Goal: Task Accomplishment & Management: Complete application form

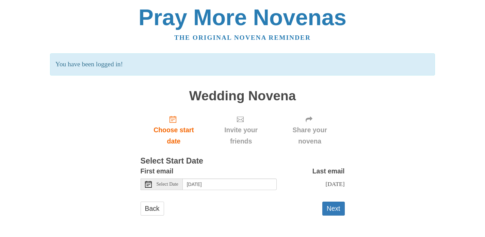
scroll to position [1, 0]
click at [149, 182] on icon at bounding box center [148, 184] width 7 height 7
click at [335, 213] on button "Next" at bounding box center [334, 209] width 22 height 14
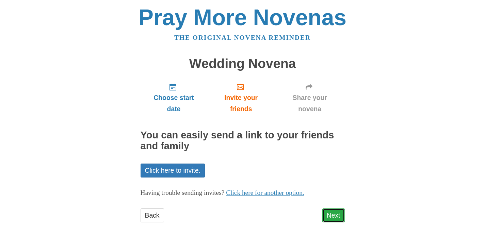
click at [332, 215] on link "Next" at bounding box center [334, 216] width 22 height 14
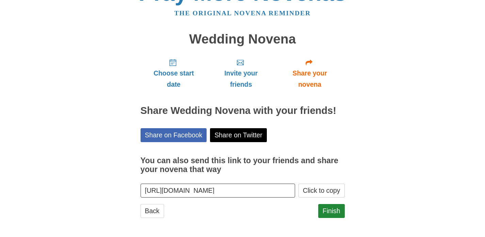
scroll to position [25, 0]
